Goal: Transaction & Acquisition: Purchase product/service

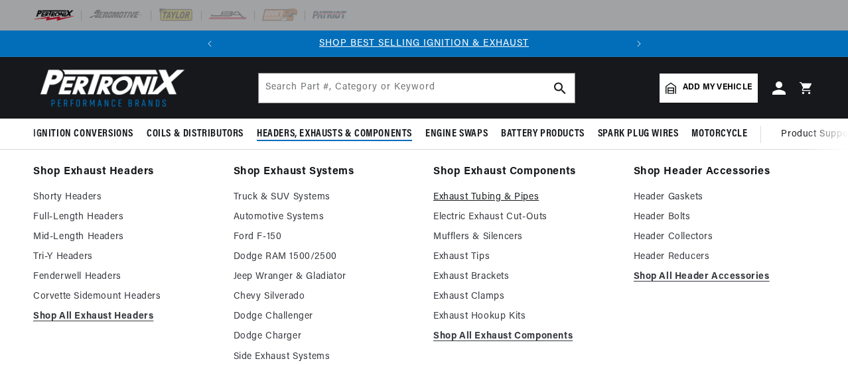
click at [480, 201] on link "Exhaust Tubing & Pipes" at bounding box center [524, 198] width 182 height 16
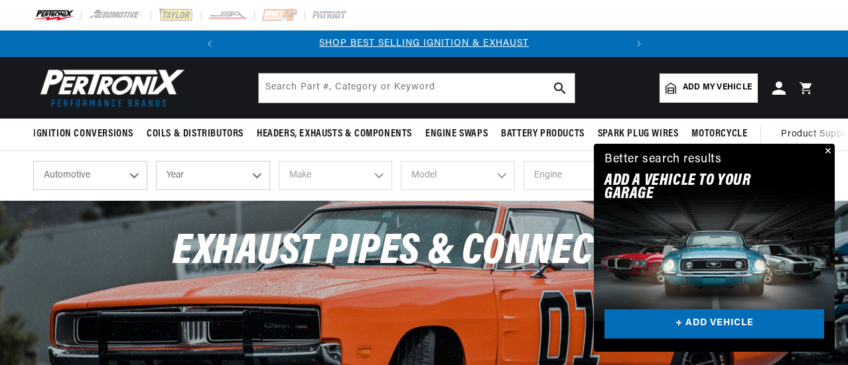
click at [827, 150] on button "Close" at bounding box center [826, 152] width 16 height 16
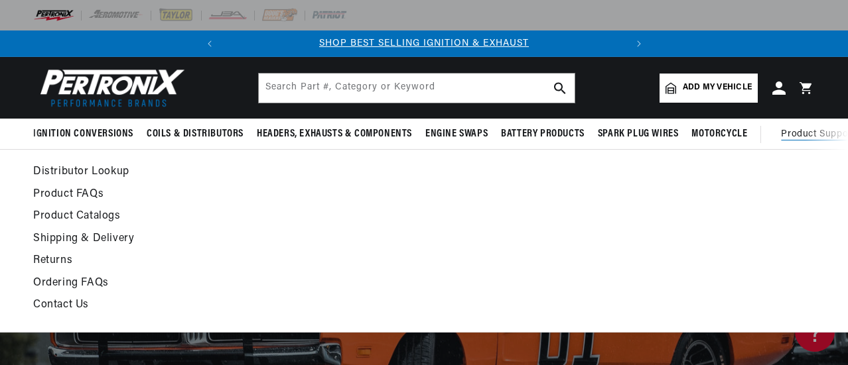
click at [827, 150] on summary "Product Support" at bounding box center [821, 135] width 80 height 32
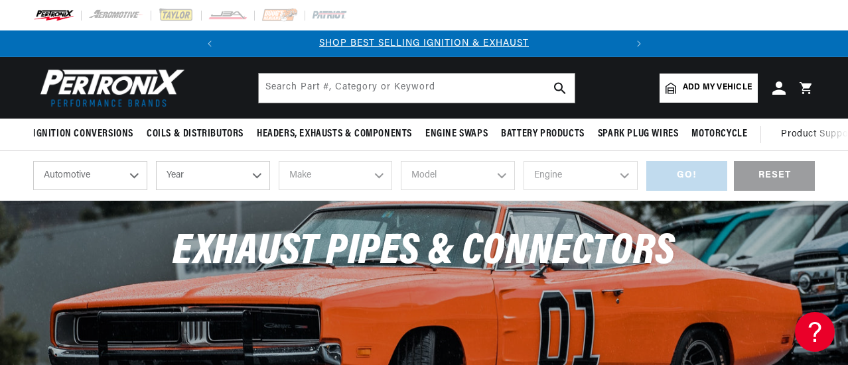
click at [629, 279] on div "Exhaust Pipes & Connectors" at bounding box center [423, 259] width 503 height 50
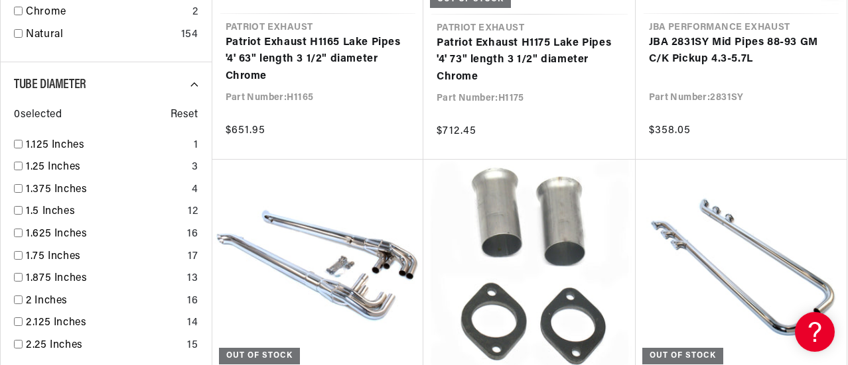
scroll to position [0, 402]
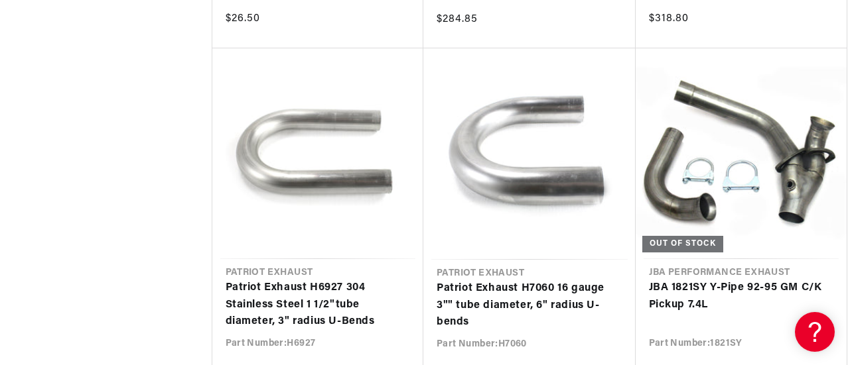
scroll to position [0, 402]
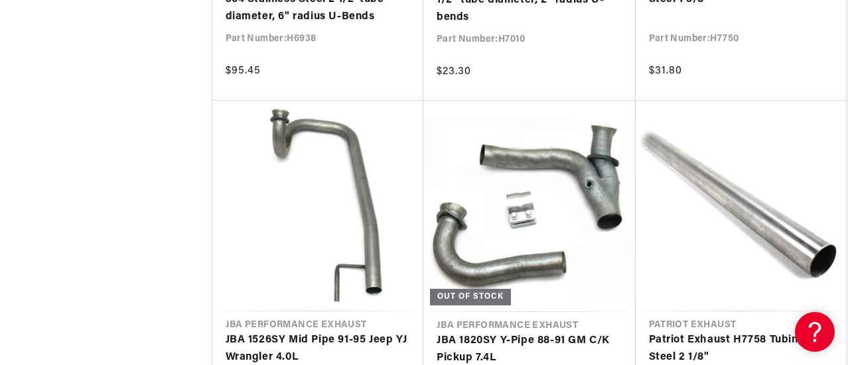
scroll to position [4050, 0]
